Goal: Task Accomplishment & Management: Use online tool/utility

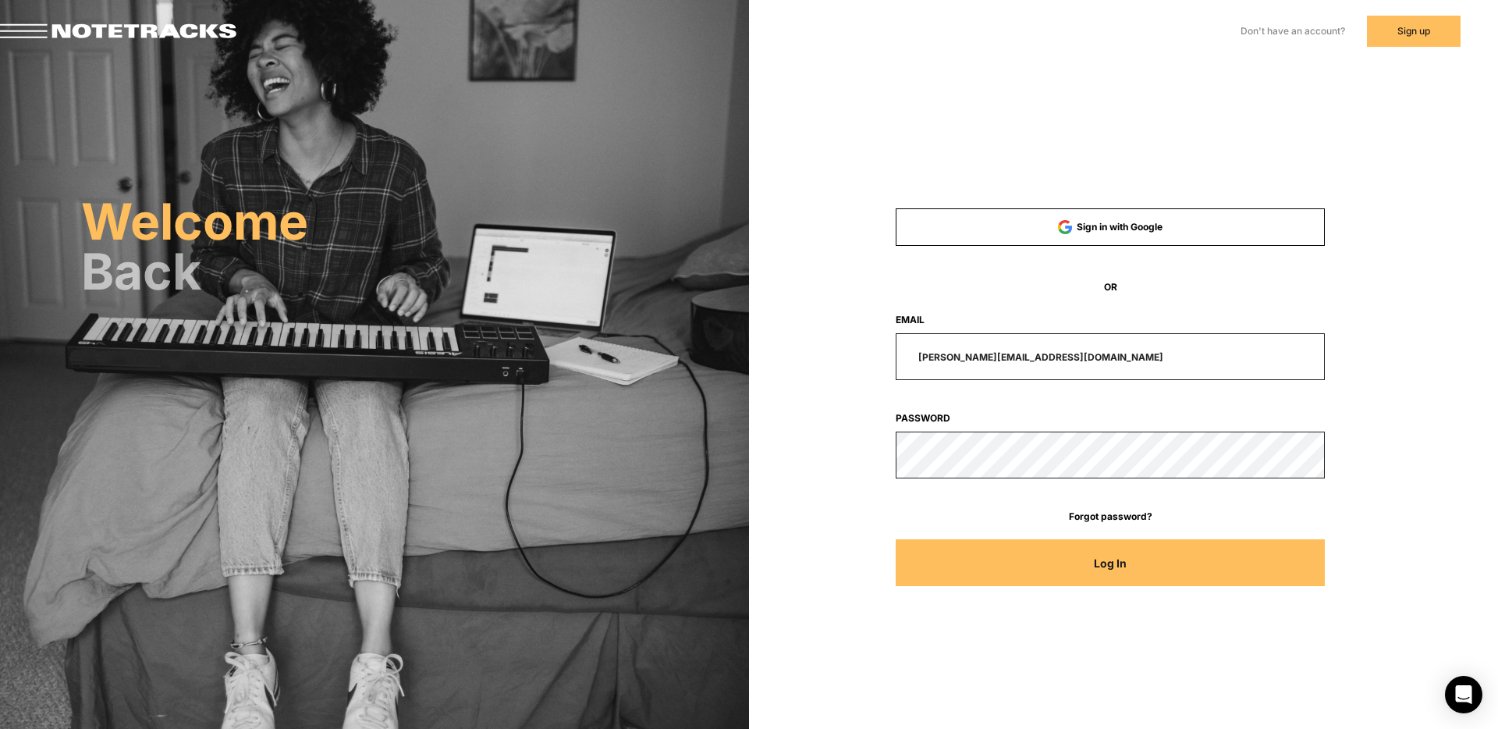
drag, startPoint x: 1059, startPoint y: 361, endPoint x: 877, endPoint y: 347, distance: 182.5
click at [878, 347] on div "[PERSON_NAME][EMAIL_ADDRESS][DOMAIN_NAME]" at bounding box center [1110, 356] width 573 height 47
type input "[EMAIL_ADDRESS][DOMAIN_NAME]"
click at [896, 539] on button "Log In" at bounding box center [1111, 562] width 430 height 47
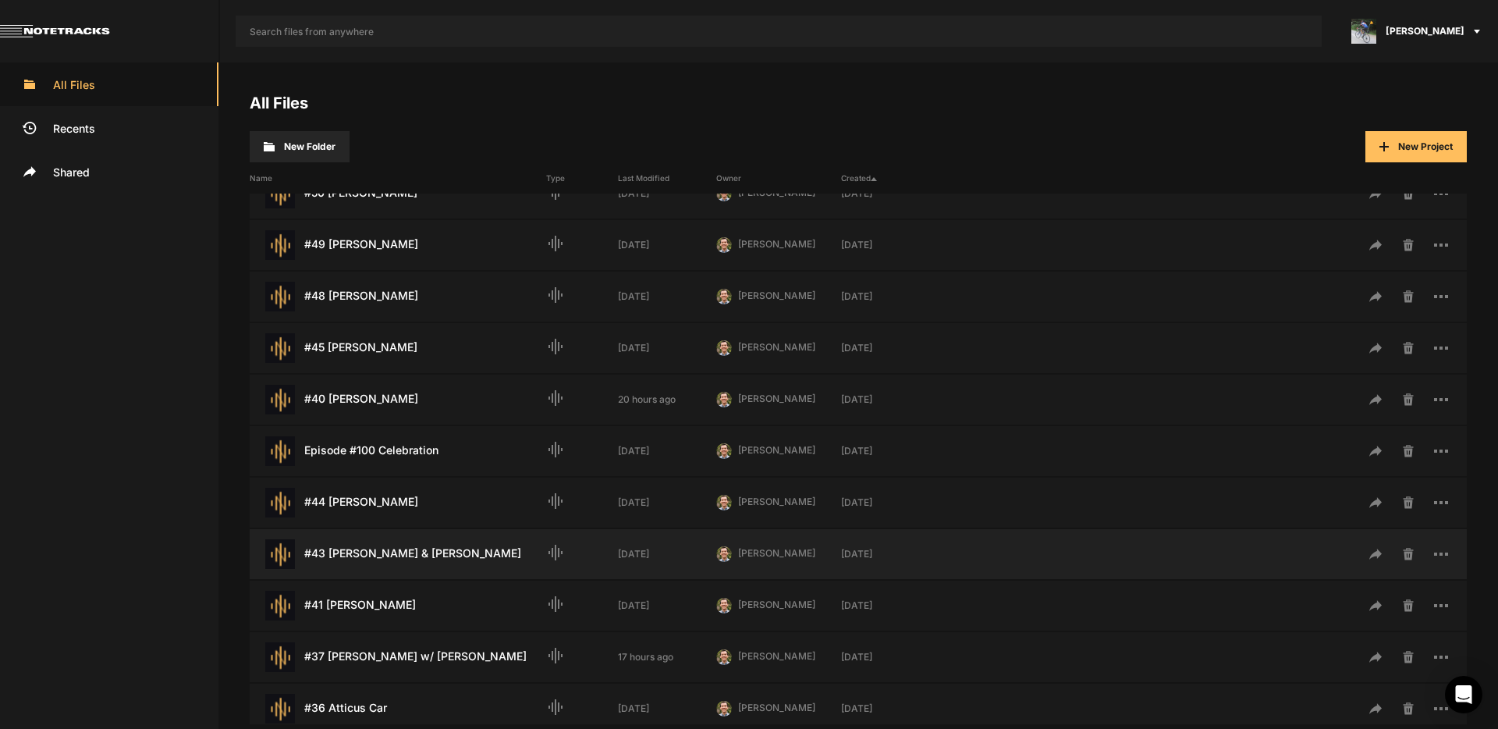
scroll to position [182, 0]
click at [439, 656] on div "#37 [PERSON_NAME] w/ [PERSON_NAME] Last Modified: 17 hours ago" at bounding box center [398, 657] width 297 height 30
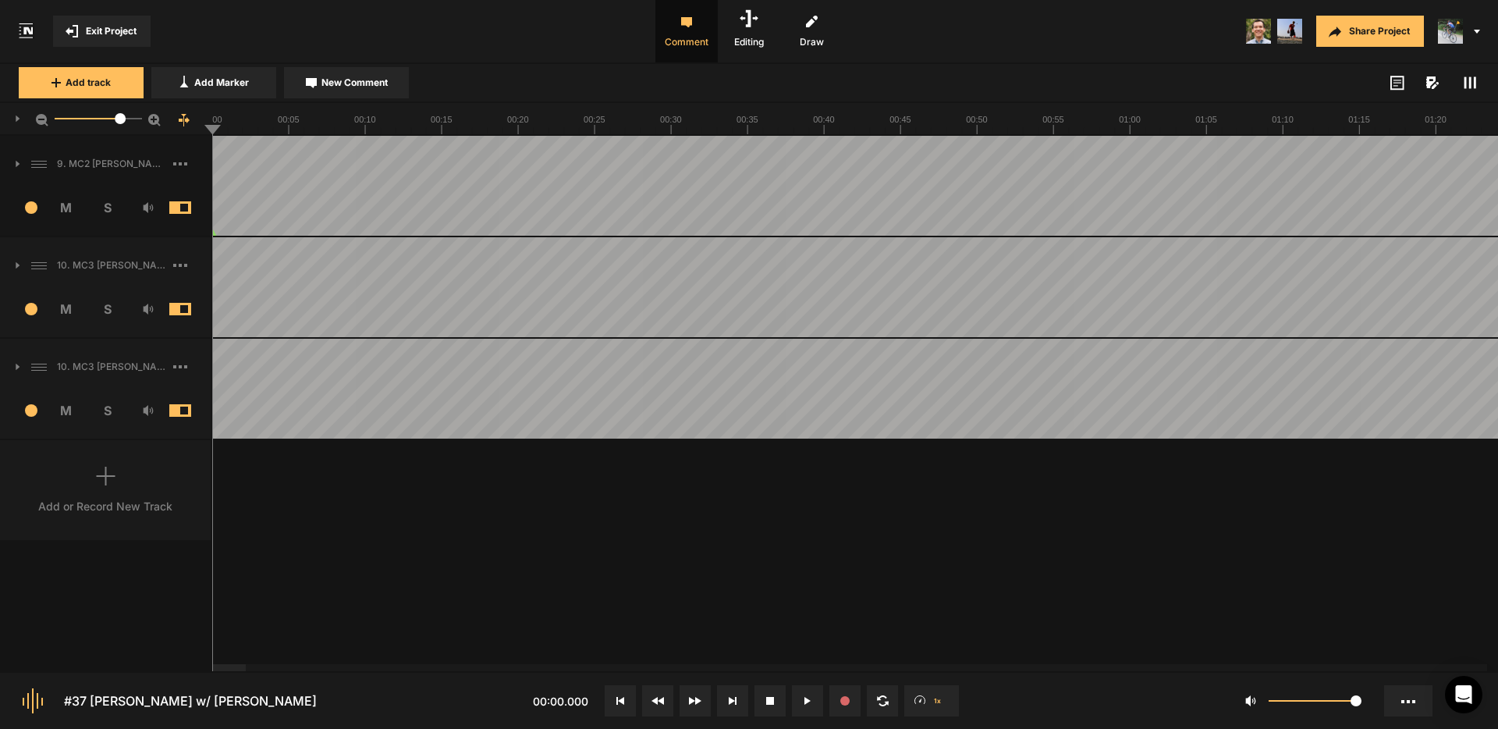
click at [108, 411] on span "S" at bounding box center [107, 410] width 41 height 19
click at [107, 41] on button "Exit Project" at bounding box center [102, 31] width 98 height 31
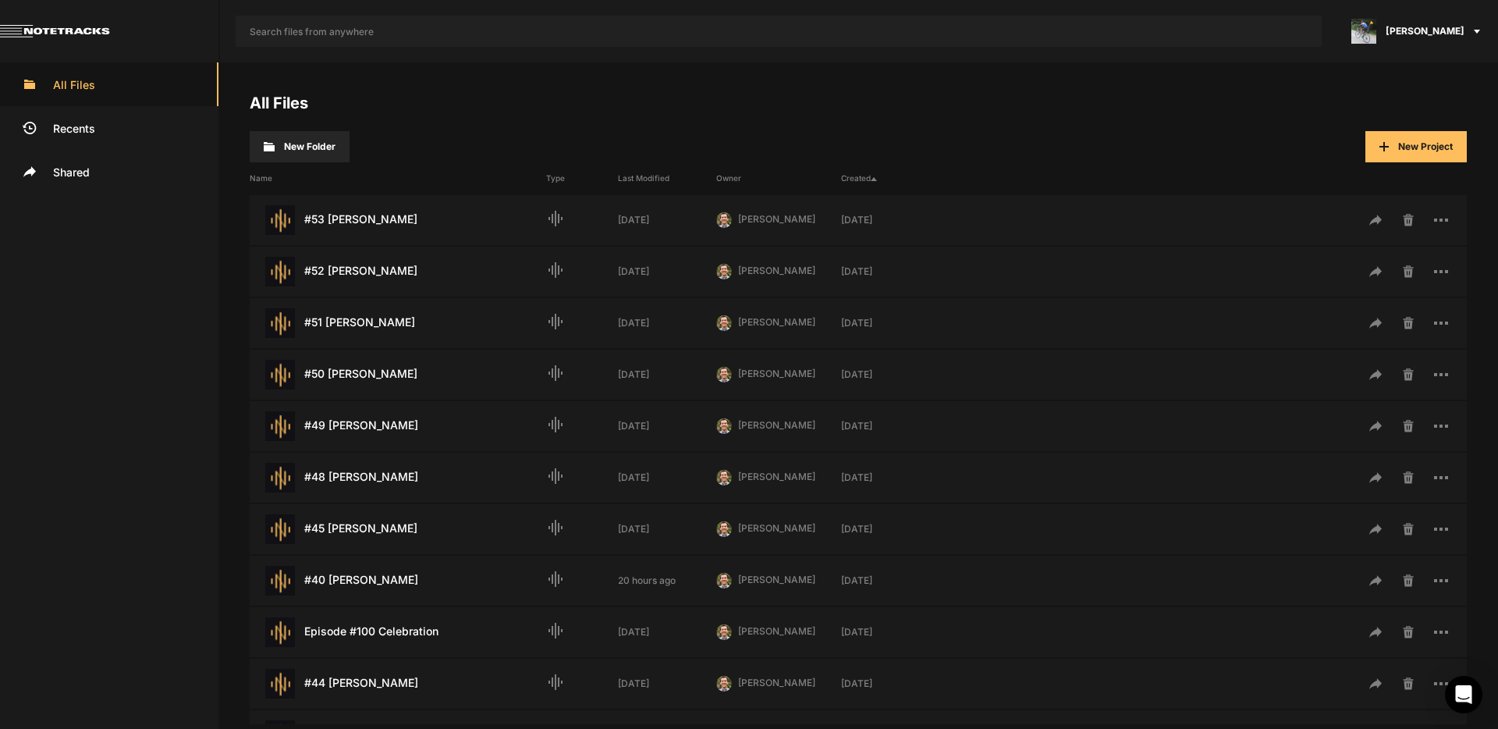
click at [1432, 33] on span "[PERSON_NAME]" at bounding box center [1425, 31] width 79 height 14
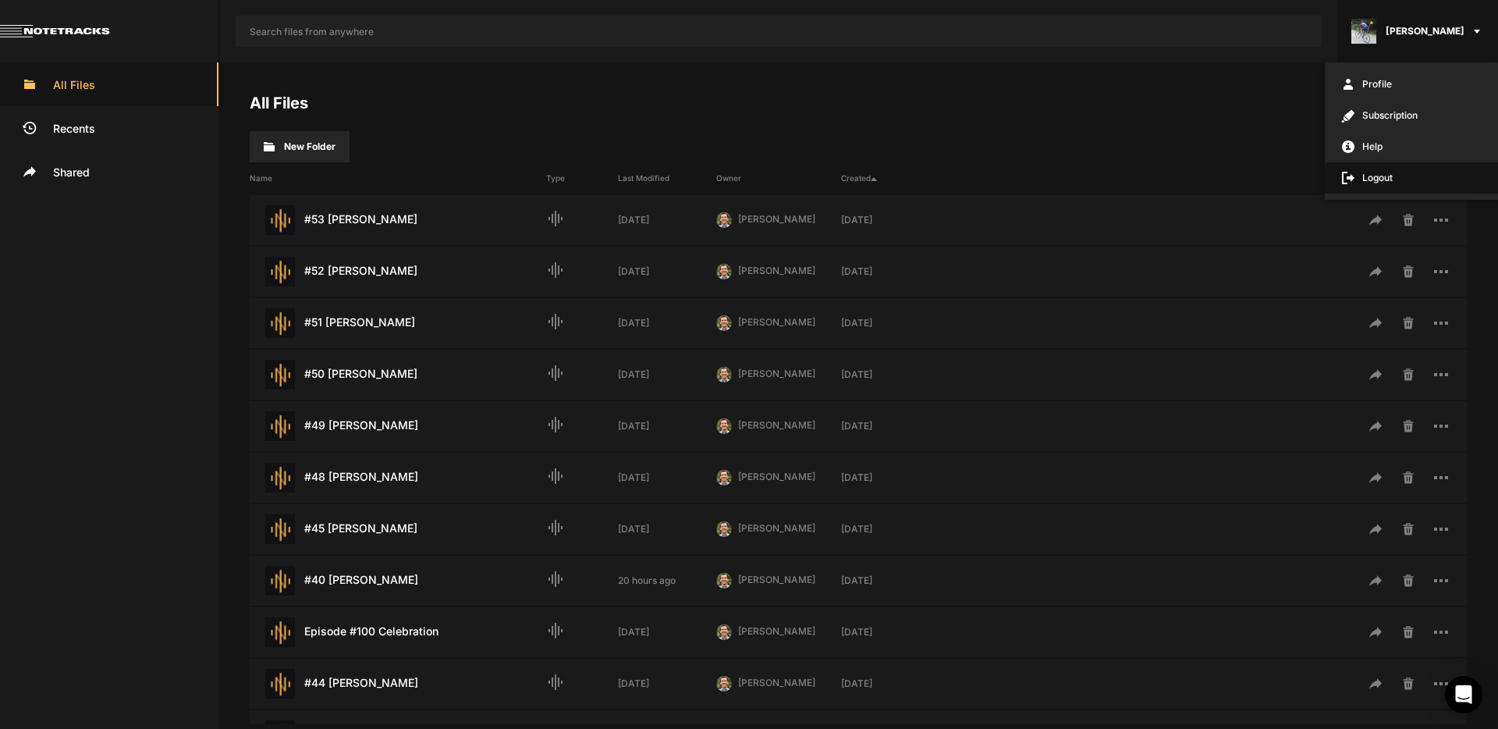
click at [1374, 182] on span "Logout" at bounding box center [1411, 177] width 173 height 31
